Goal: Find specific page/section: Find specific page/section

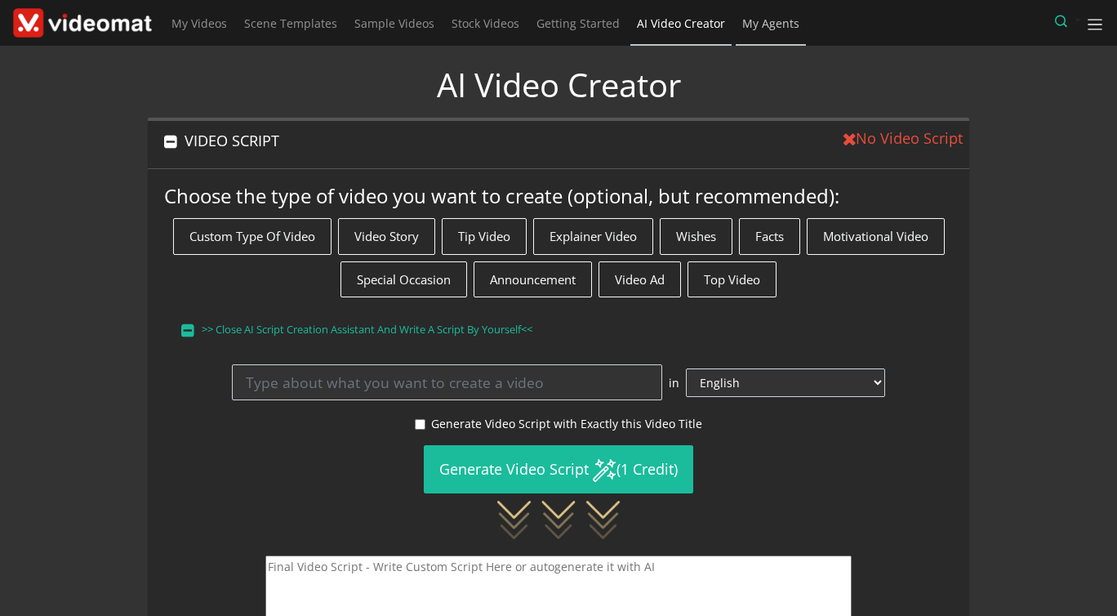
click at [746, 24] on span "My Agents" at bounding box center [770, 24] width 57 height 16
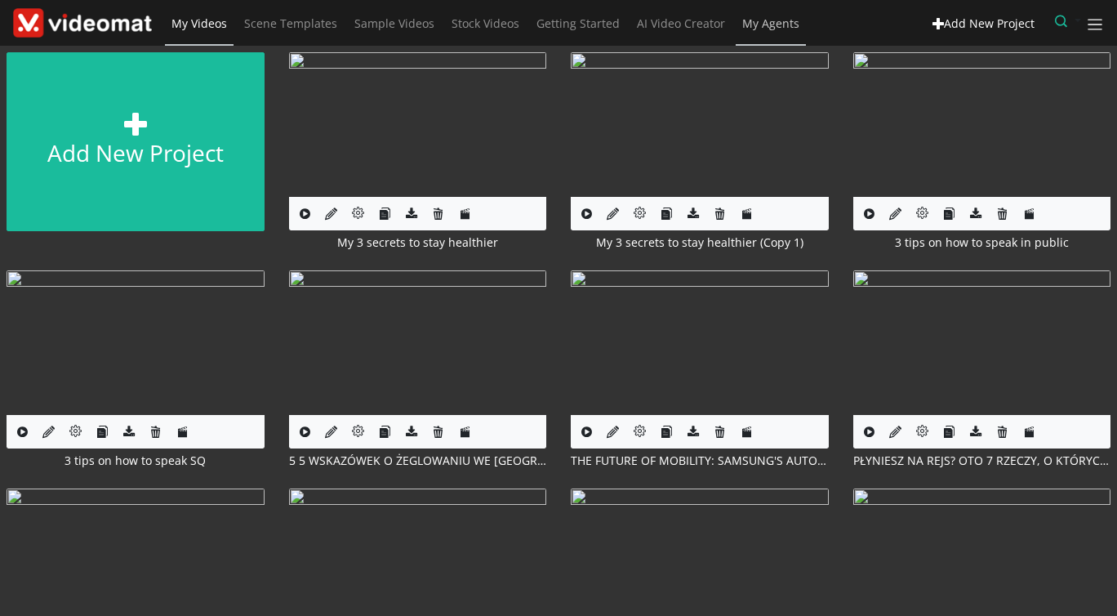
click at [755, 29] on span "My Agents" at bounding box center [770, 24] width 57 height 16
